Goal: Navigation & Orientation: Find specific page/section

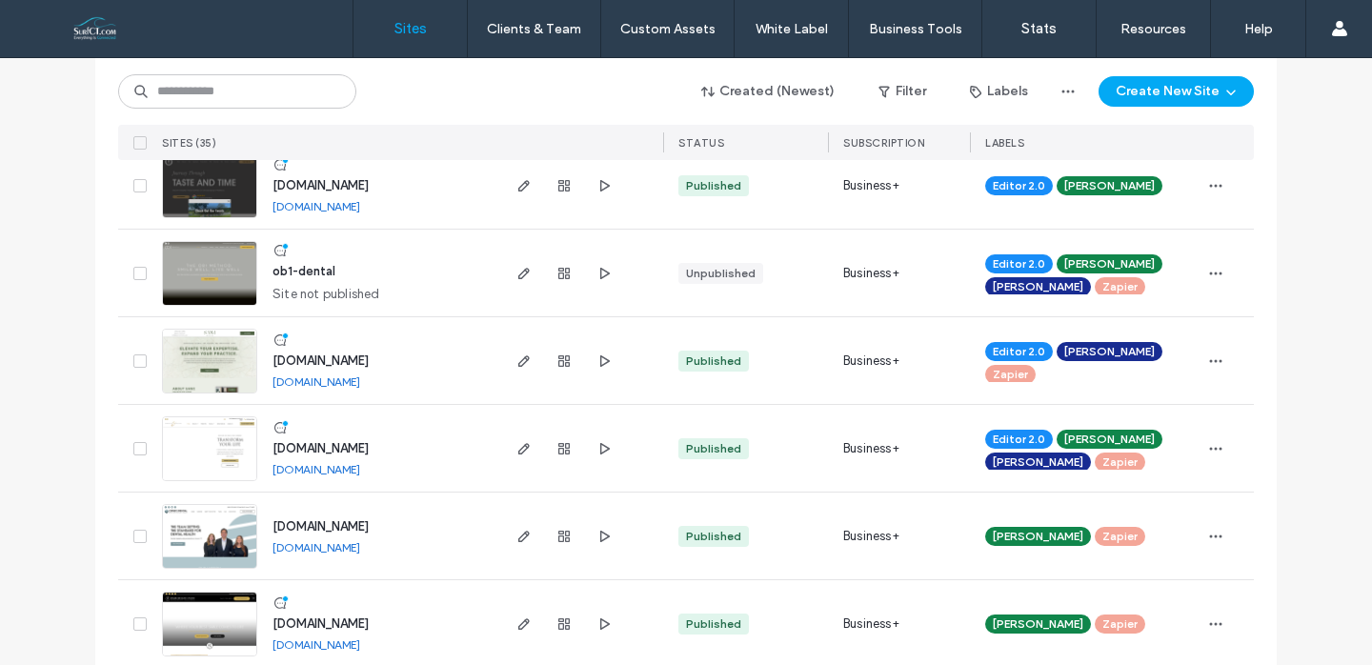
scroll to position [431, 0]
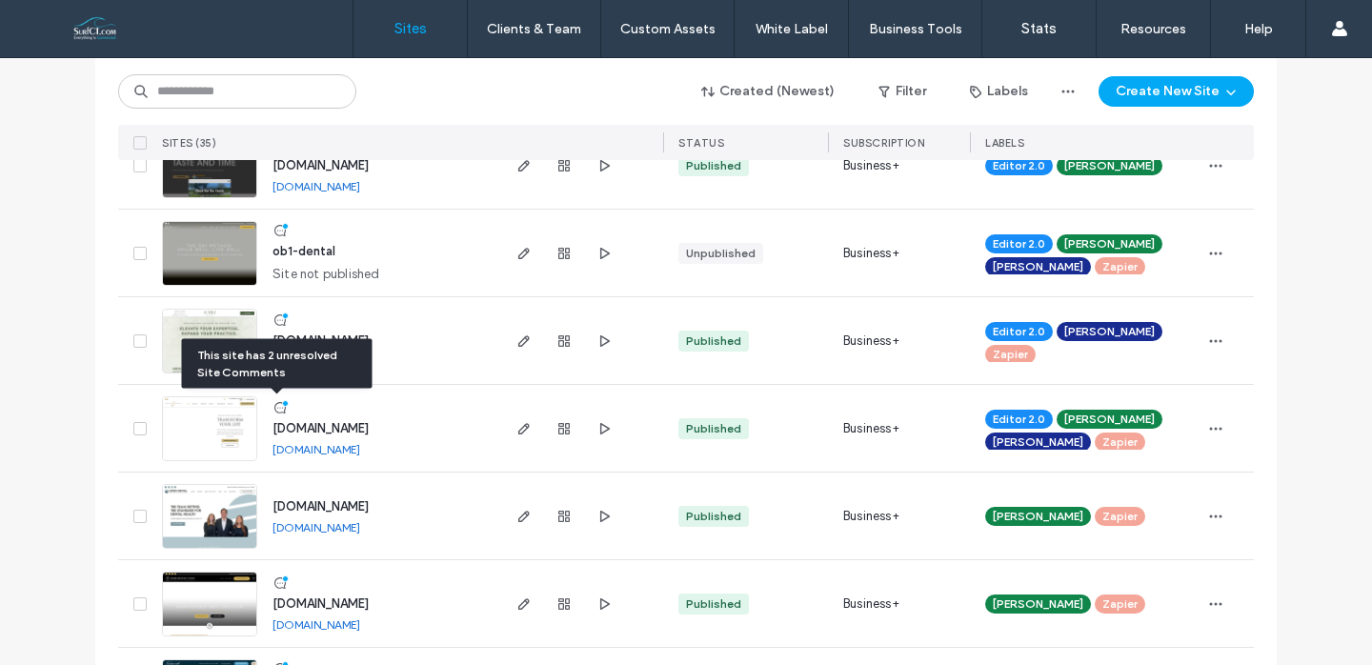
click at [277, 413] on icon at bounding box center [280, 407] width 15 height 15
